Goal: Task Accomplishment & Management: Use online tool/utility

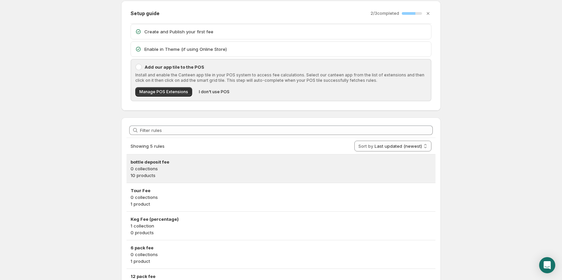
scroll to position [67, 0]
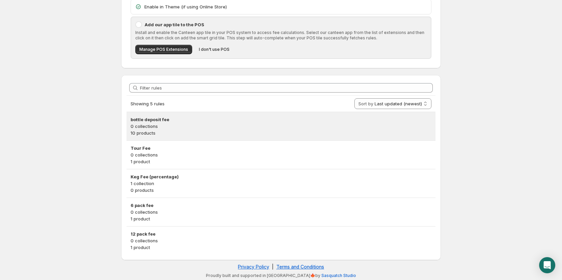
click at [144, 126] on p "0 collections" at bounding box center [281, 126] width 301 height 7
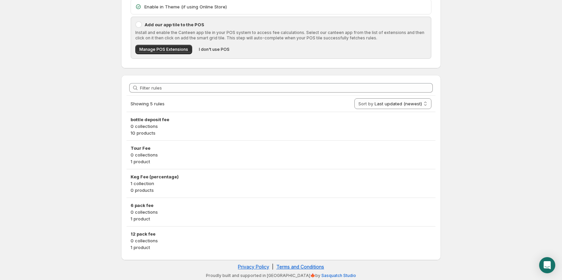
scroll to position [0, 0]
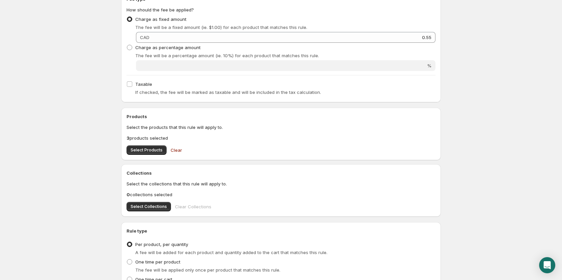
scroll to position [122, 0]
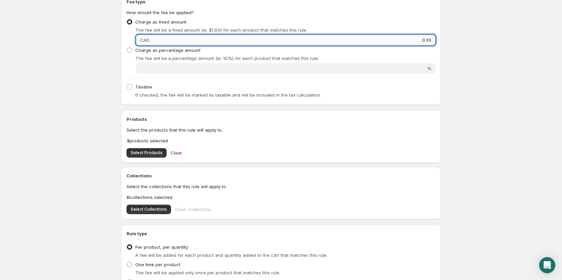
click at [175, 36] on input "0.55" at bounding box center [293, 40] width 284 height 11
click at [175, 40] on input "0.55" at bounding box center [293, 40] width 284 height 11
click at [175, 42] on input "0.55" at bounding box center [293, 40] width 284 height 11
click at [176, 42] on input "0.55" at bounding box center [293, 40] width 284 height 11
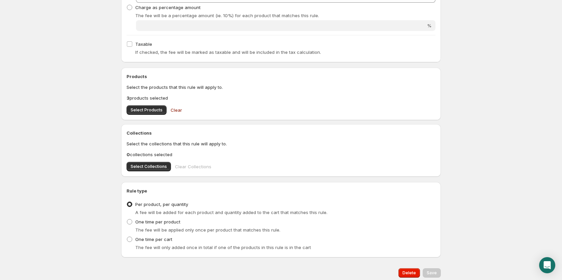
scroll to position [189, 0]
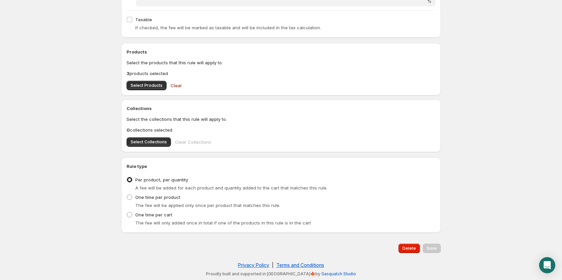
drag, startPoint x: 163, startPoint y: 52, endPoint x: 84, endPoint y: 97, distance: 90.4
